Goal: Task Accomplishment & Management: Use online tool/utility

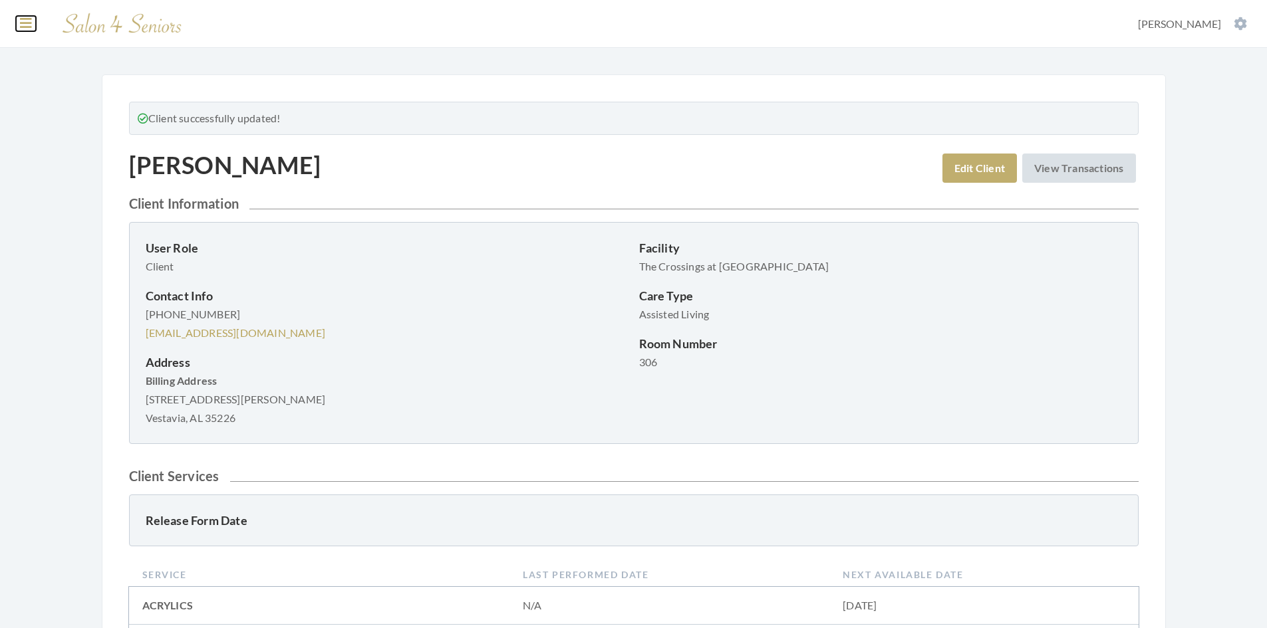
click at [26, 17] on icon at bounding box center [26, 23] width 12 height 13
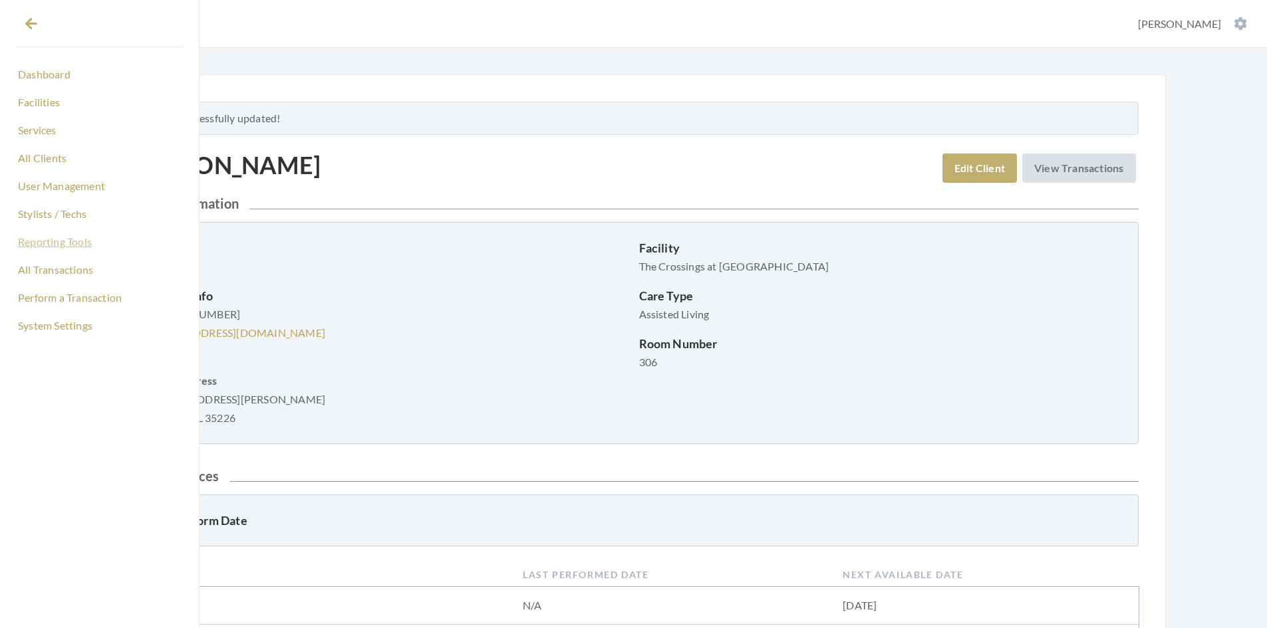
click at [65, 240] on link "Reporting Tools" at bounding box center [99, 242] width 167 height 23
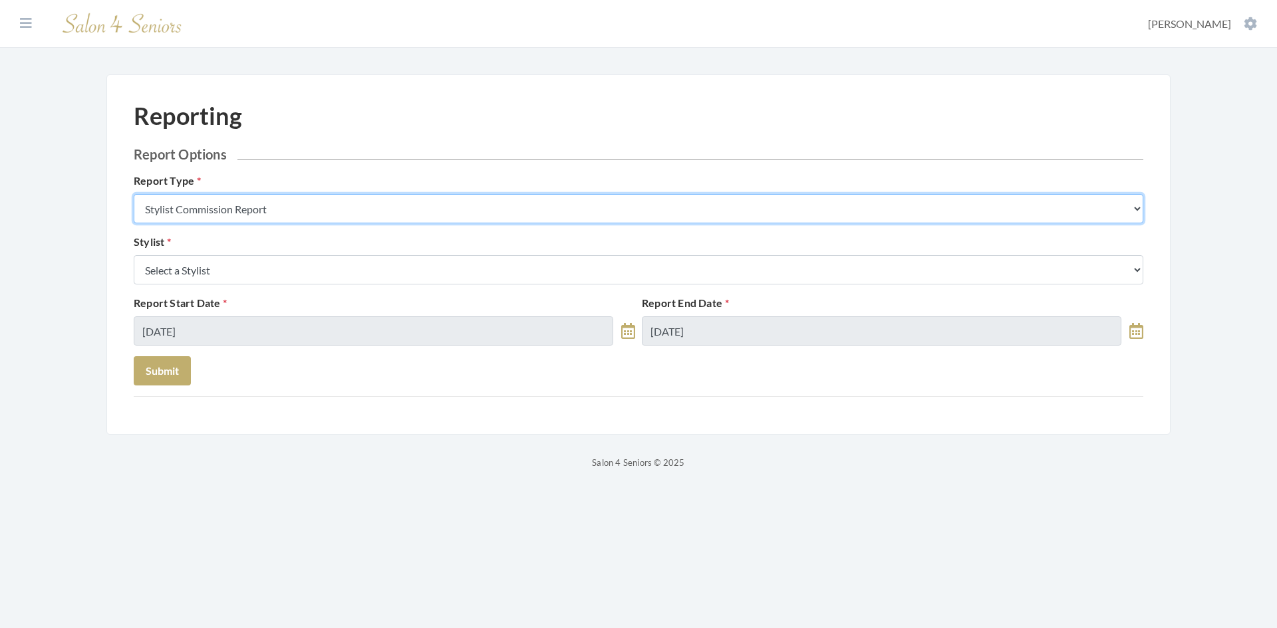
click at [286, 211] on select "Stylist Commission Report Tech Payroll Report Facility Billing Report Individua…" at bounding box center [639, 208] width 1010 height 29
select select "individual"
click at [134, 194] on select "Stylist Commission Report Tech Payroll Report Facility Billing Report Individua…" at bounding box center [639, 208] width 1010 height 29
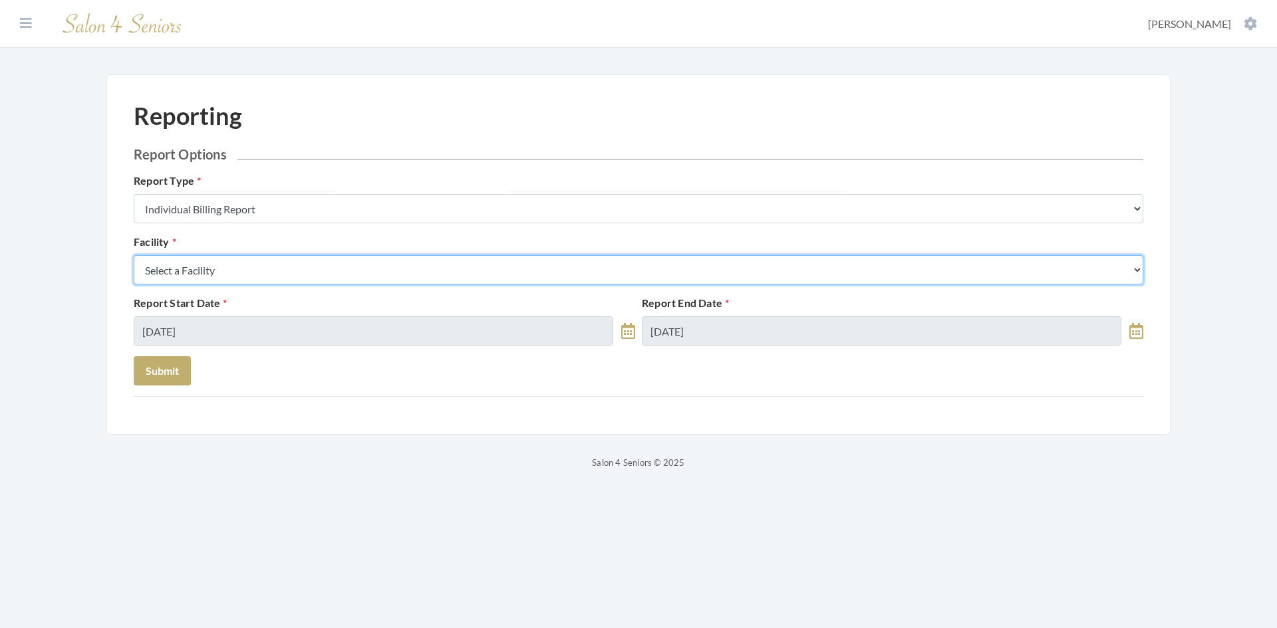
click at [237, 274] on select "Select a Facility [GEOGRAPHIC_DATA] [GEOGRAPHIC_DATA] [PERSON_NAME][GEOGRAPHIC_…" at bounding box center [639, 269] width 1010 height 29
select select "20"
click at [134, 255] on select "Select a Facility Arbor Lakes NH Asher Point Belvedere Commons Brookdale Jones …" at bounding box center [639, 269] width 1010 height 29
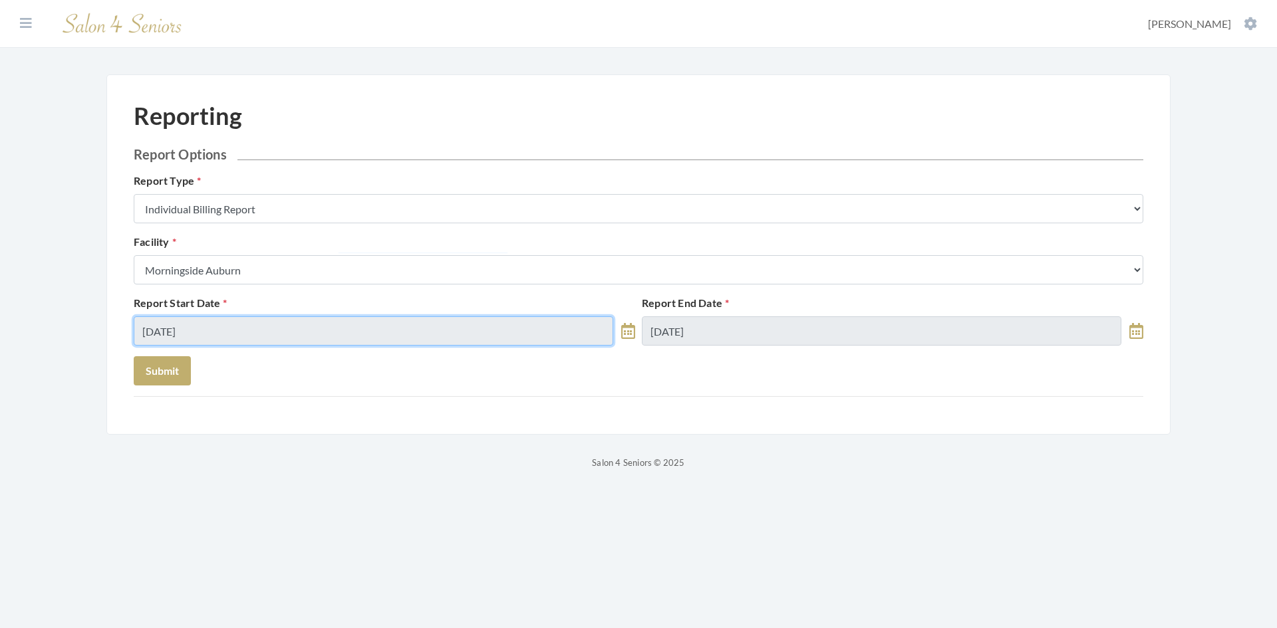
click at [247, 334] on input "09/08/2025" at bounding box center [374, 331] width 480 height 29
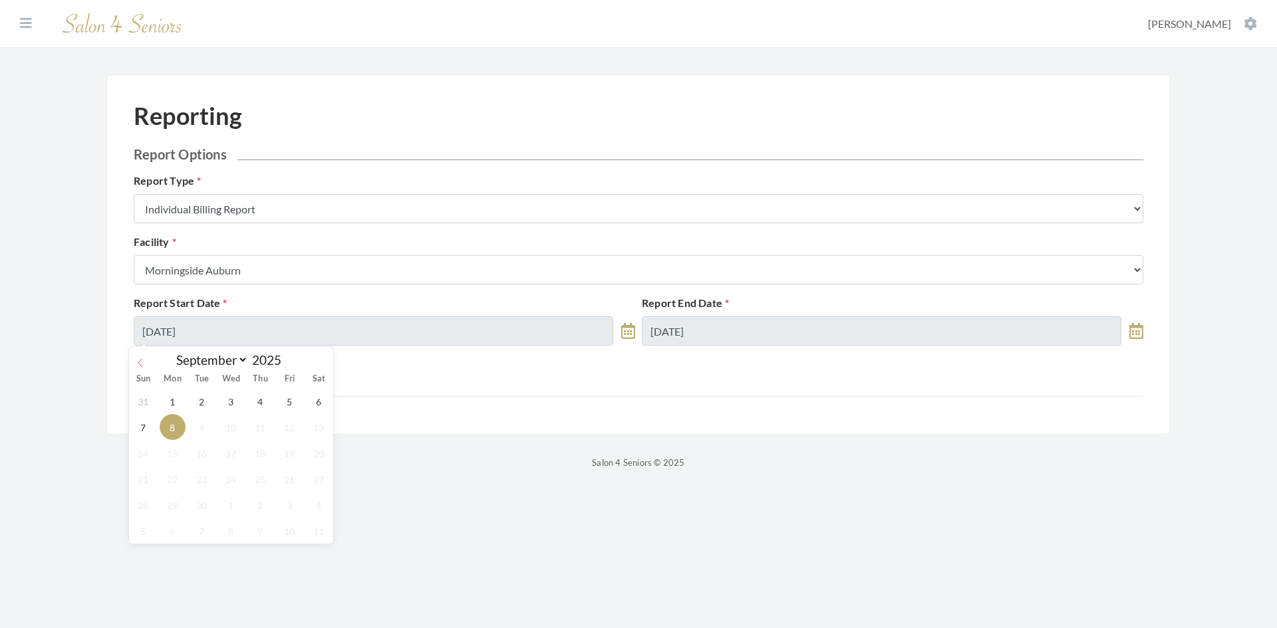
click at [141, 369] on span at bounding box center [140, 358] width 23 height 23
select select "7"
click at [289, 401] on span "1" at bounding box center [290, 401] width 26 height 26
type input "[DATE]"
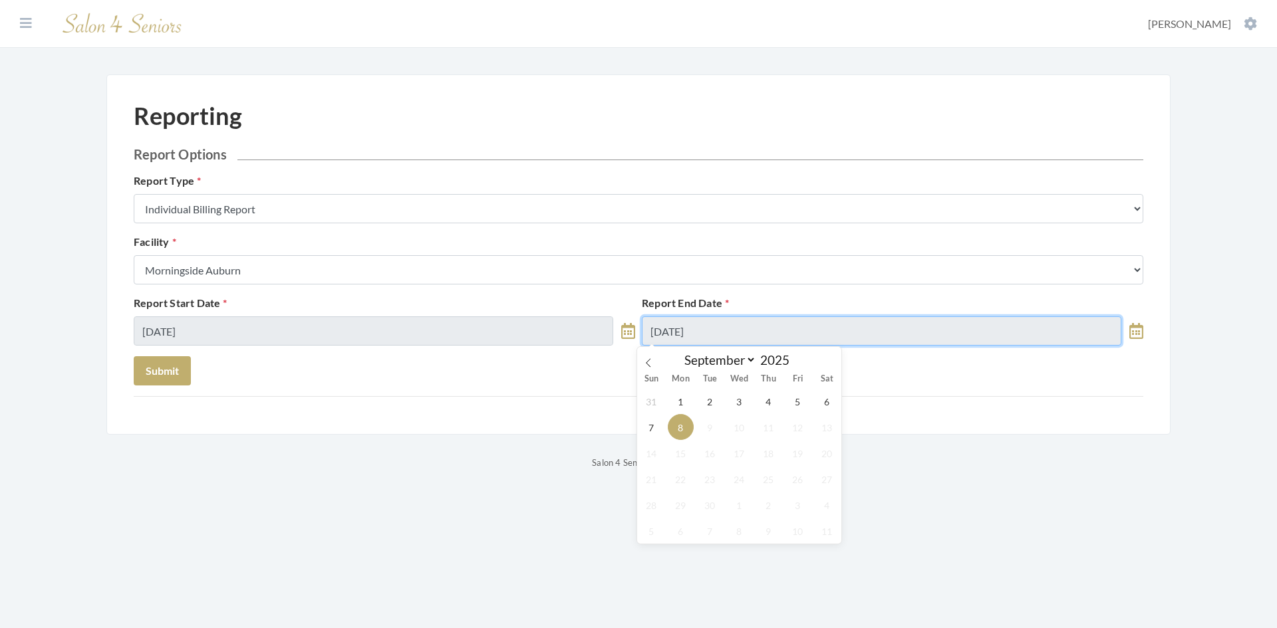
click at [765, 323] on input "09/08/2025" at bounding box center [882, 331] width 480 height 29
click at [650, 364] on icon at bounding box center [648, 362] width 9 height 9
select select "7"
click at [649, 537] on span "31" at bounding box center [651, 531] width 26 height 26
type input "08/31/2025"
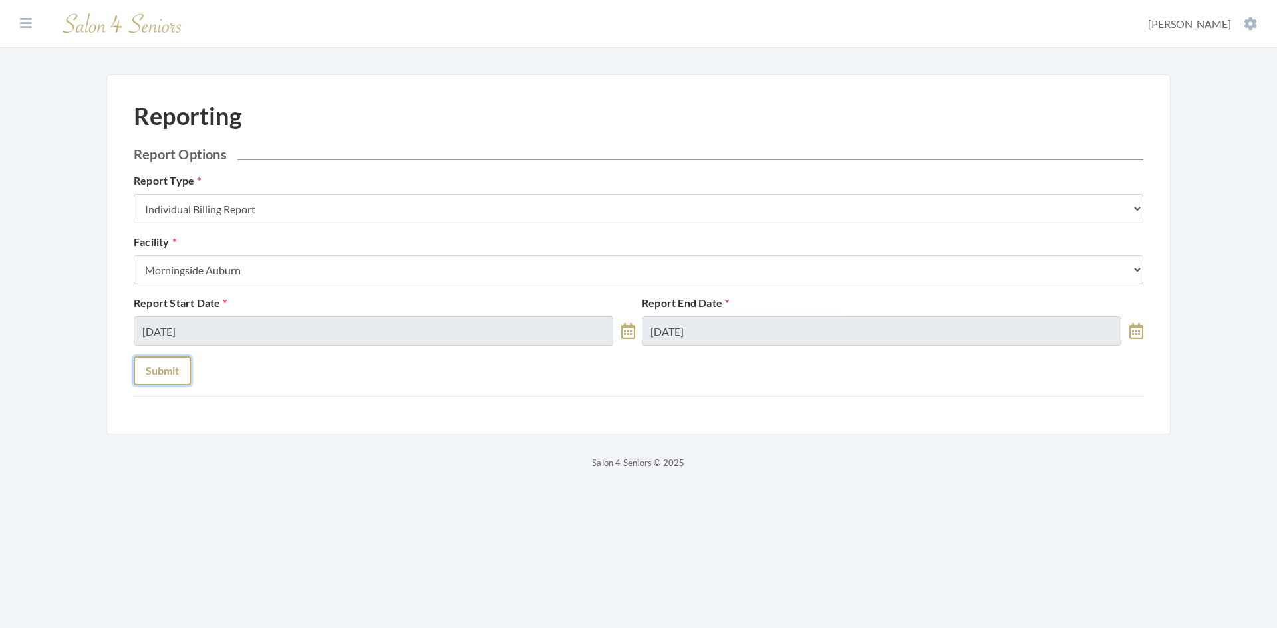
click at [153, 370] on button "Submit" at bounding box center [162, 370] width 57 height 29
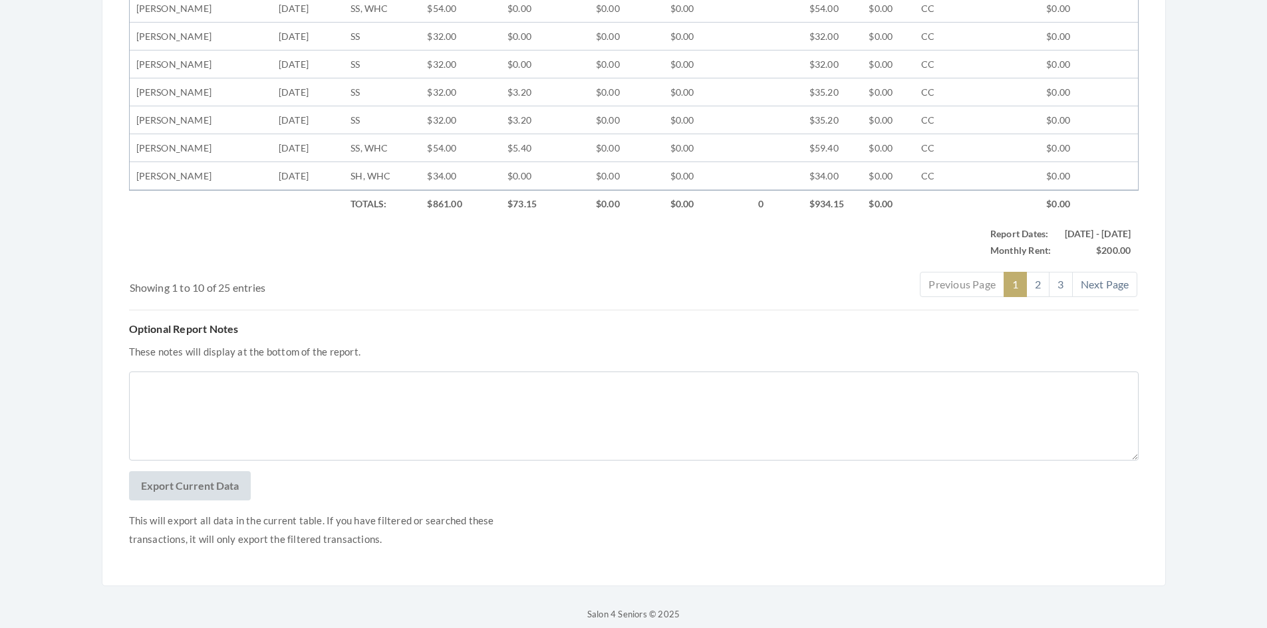
scroll to position [663, 0]
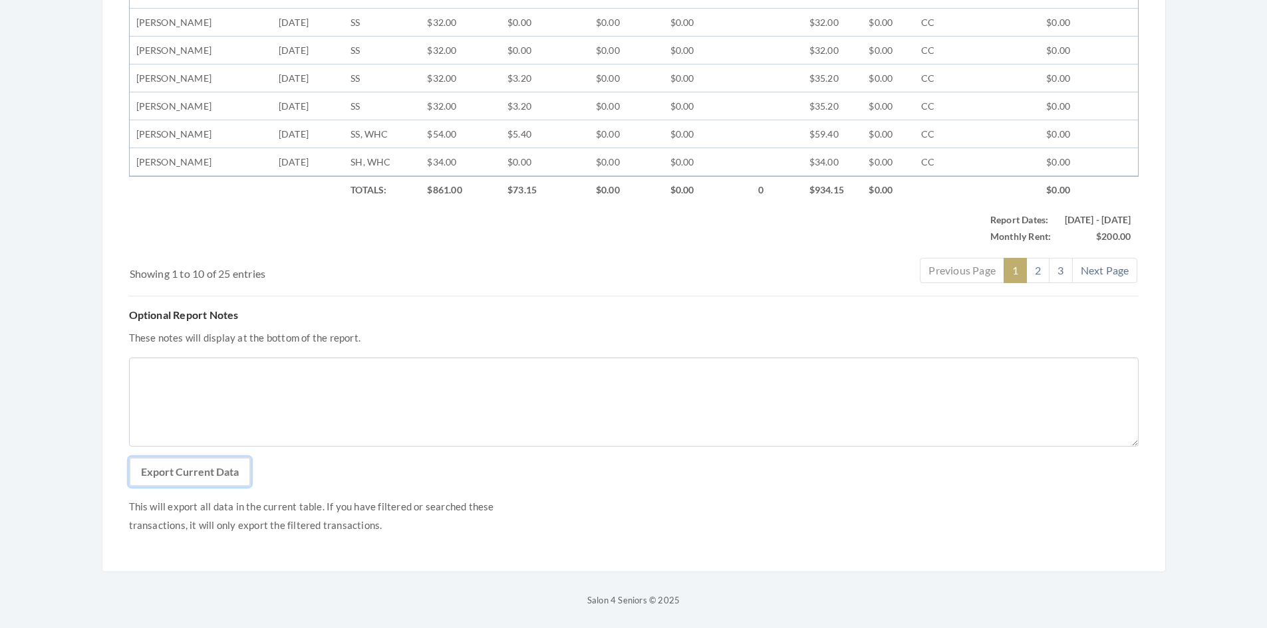
click at [202, 468] on button "Export Current Data" at bounding box center [190, 472] width 122 height 29
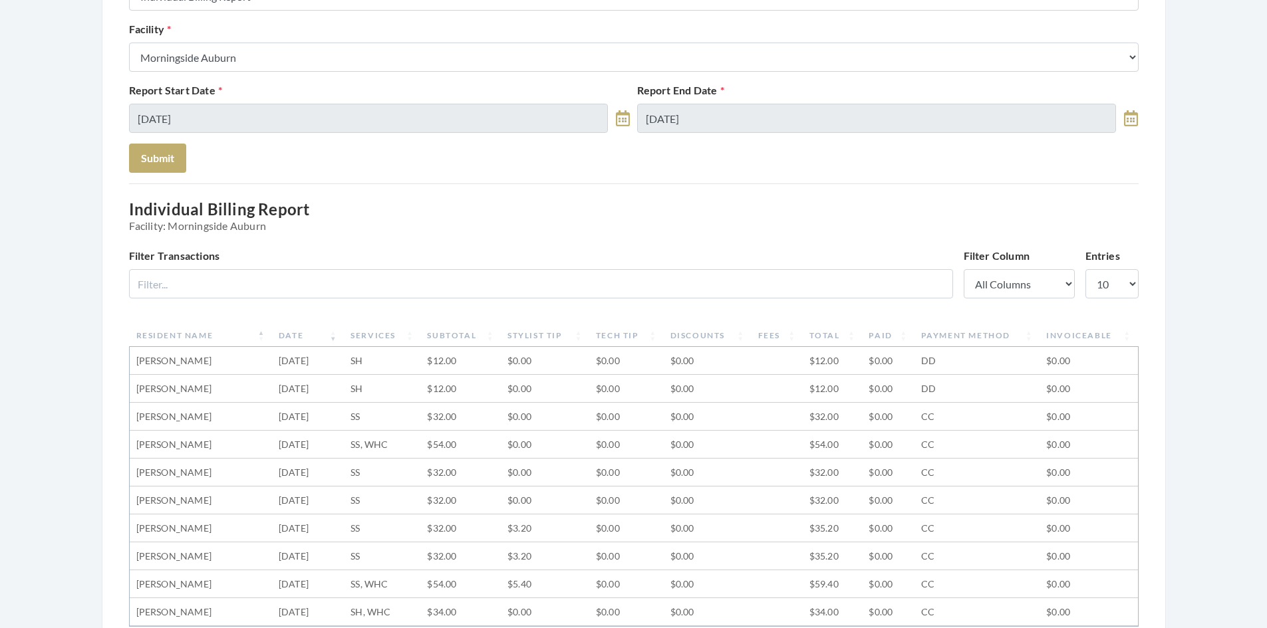
scroll to position [0, 0]
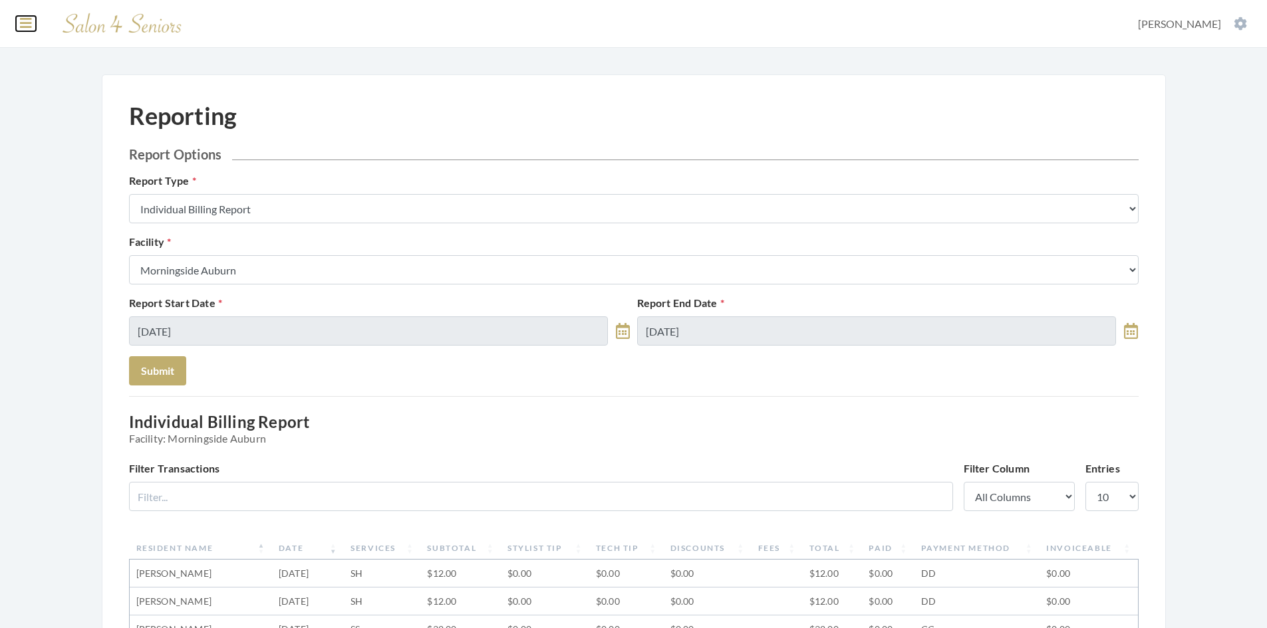
click at [27, 20] on icon at bounding box center [26, 23] width 12 height 13
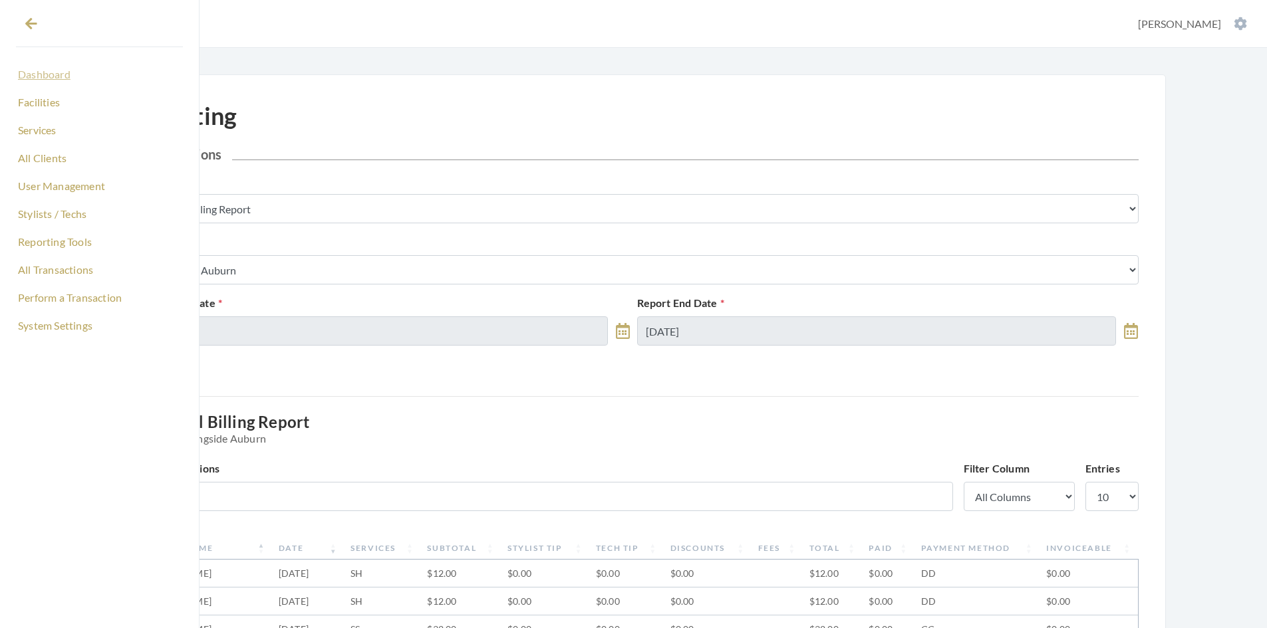
click at [46, 75] on link "Dashboard" at bounding box center [99, 74] width 167 height 23
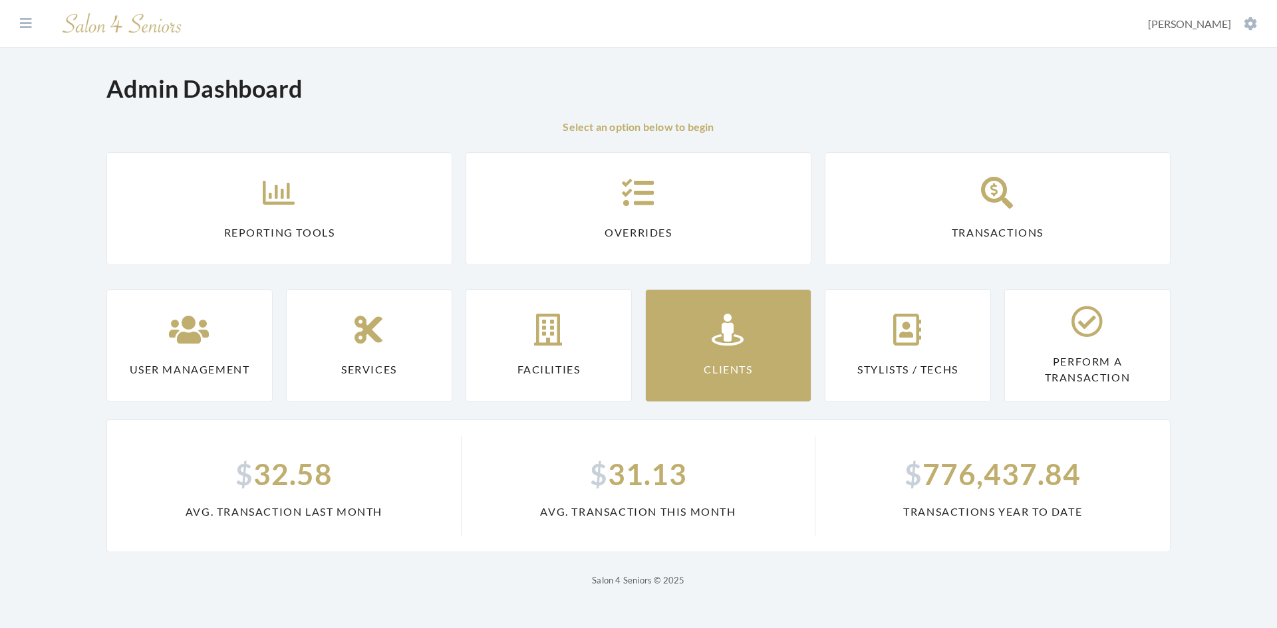
click at [718, 343] on icon at bounding box center [728, 330] width 33 height 32
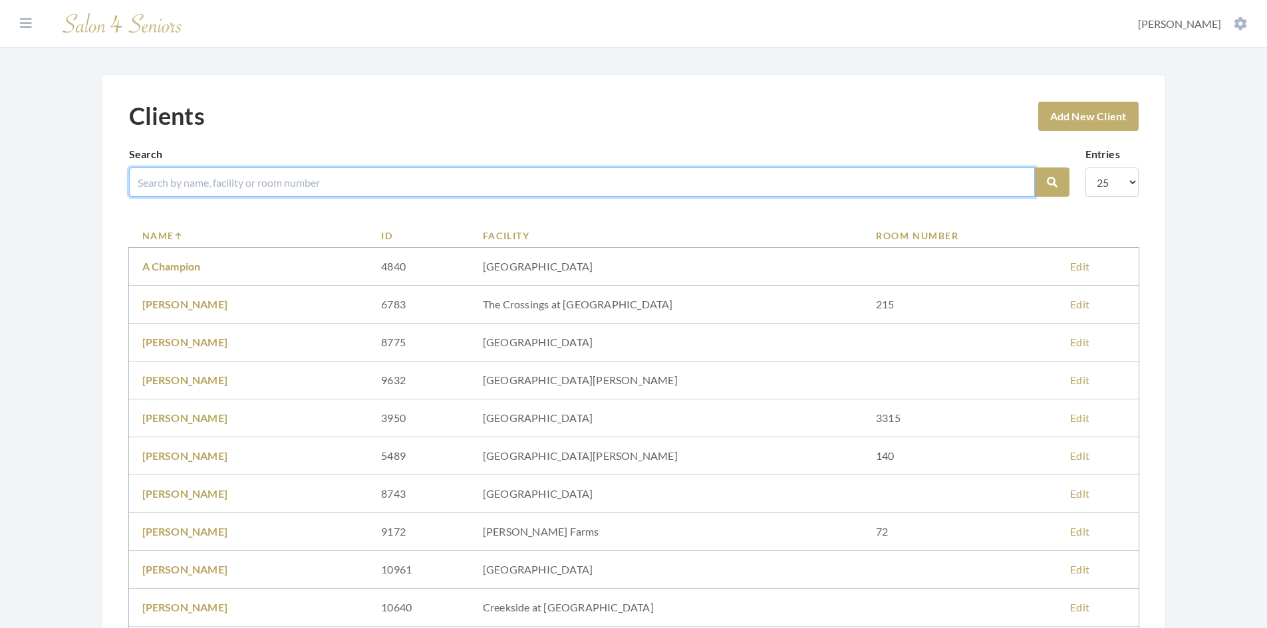
click at [281, 186] on input "search" at bounding box center [582, 182] width 906 height 29
type input "coleman"
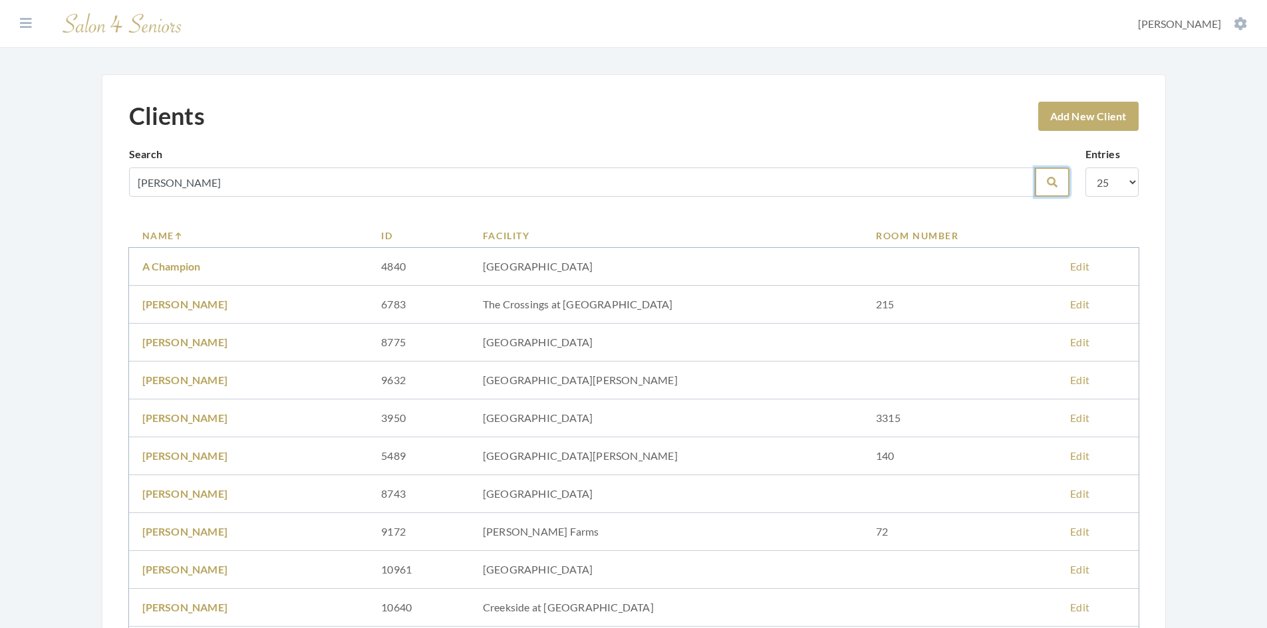
click at [1045, 172] on button "Search" at bounding box center [1052, 182] width 35 height 29
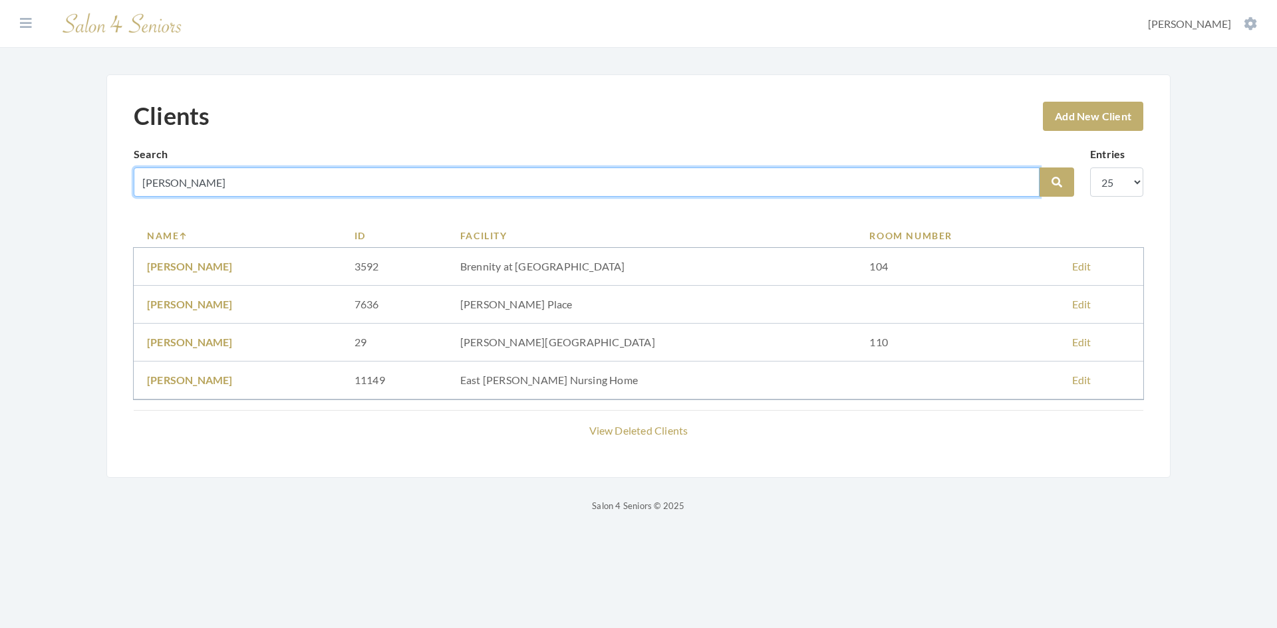
drag, startPoint x: 210, startPoint y: 188, endPoint x: 123, endPoint y: 177, distance: 87.8
click at [123, 177] on div "Clients Add New Client Search coleman Search Entries 10 25 50 100 Name ID Facil…" at bounding box center [638, 276] width 1064 height 404
type input "betsy"
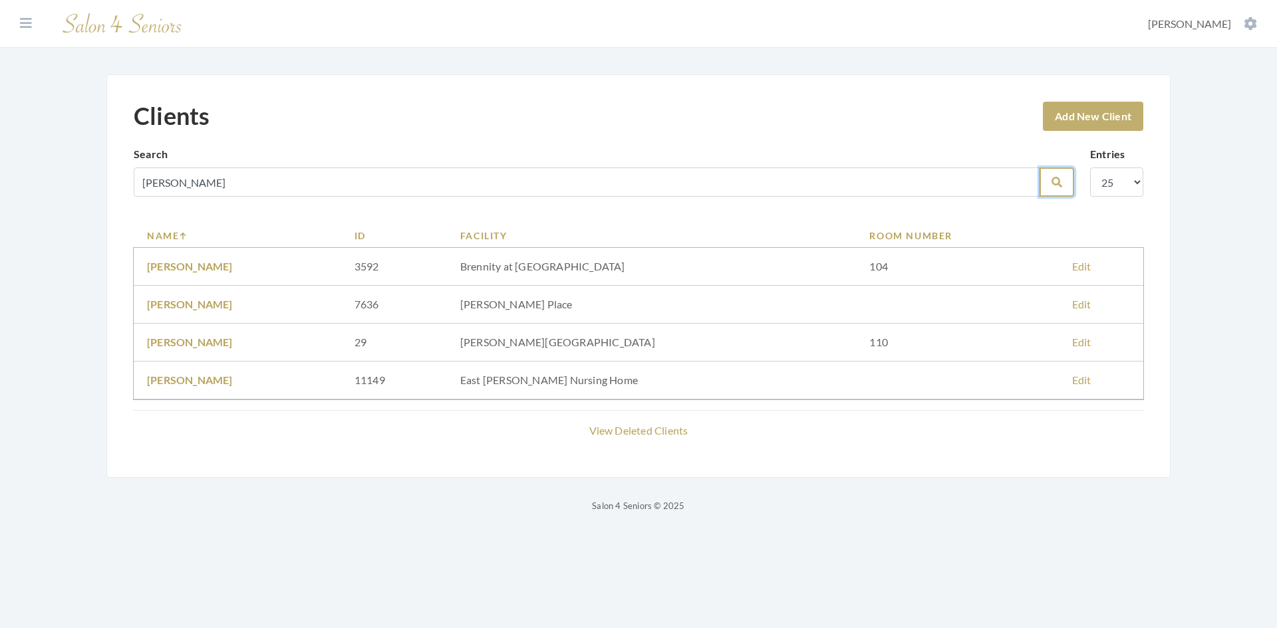
click at [1047, 184] on button "Search" at bounding box center [1056, 182] width 35 height 29
